Goal: Find specific page/section: Find specific page/section

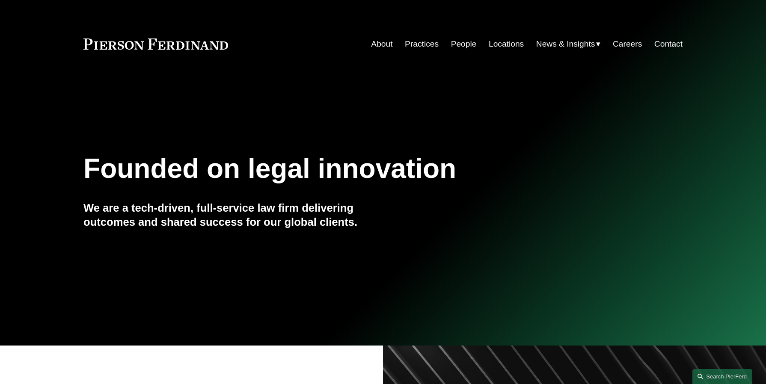
click at [619, 42] on link "Careers" at bounding box center [627, 44] width 29 height 16
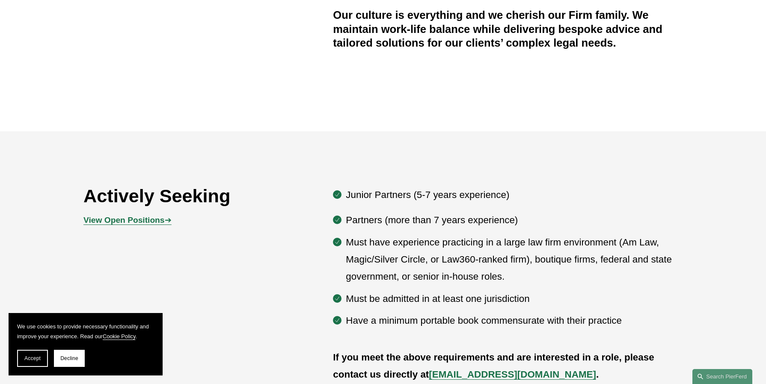
scroll to position [376, 0]
click at [150, 218] on strong "View Open Positions" at bounding box center [123, 219] width 81 height 9
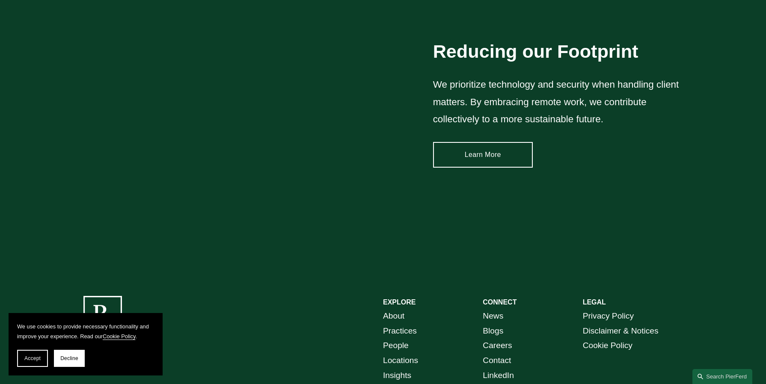
scroll to position [1294, 0]
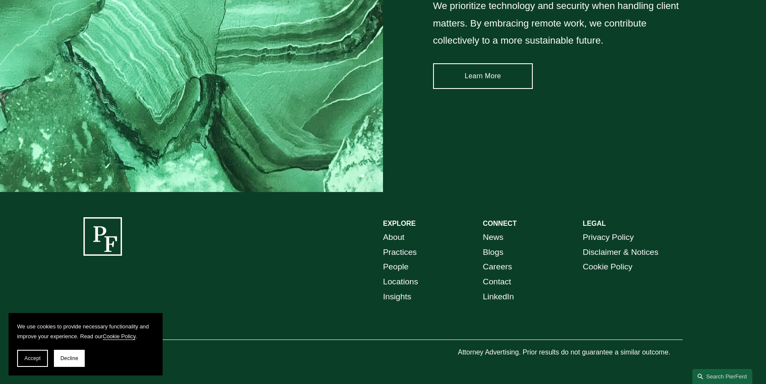
click at [497, 268] on link "Careers" at bounding box center [497, 267] width 29 height 15
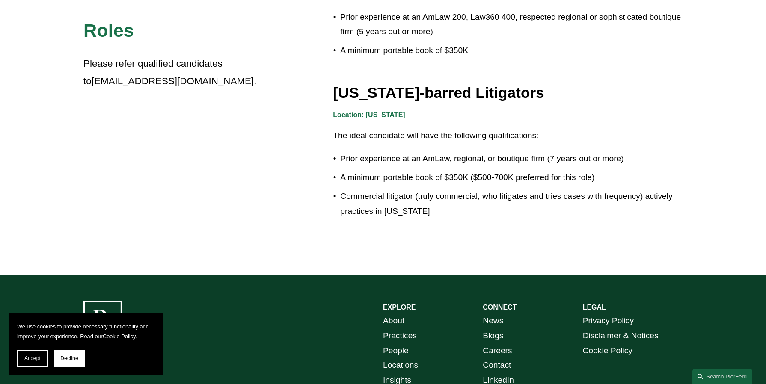
scroll to position [1559, 0]
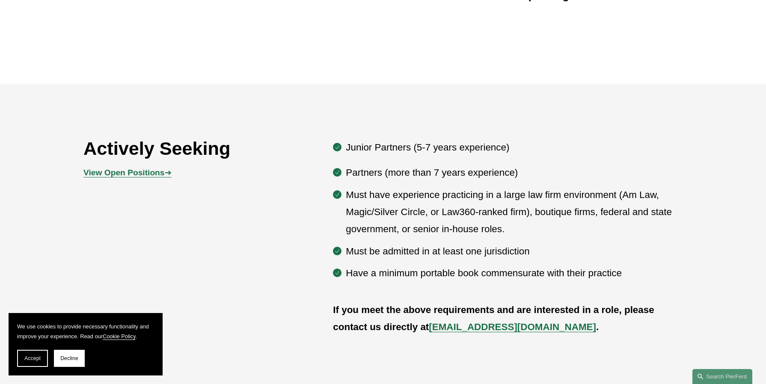
scroll to position [528, 0]
